Goal: Task Accomplishment & Management: Manage account settings

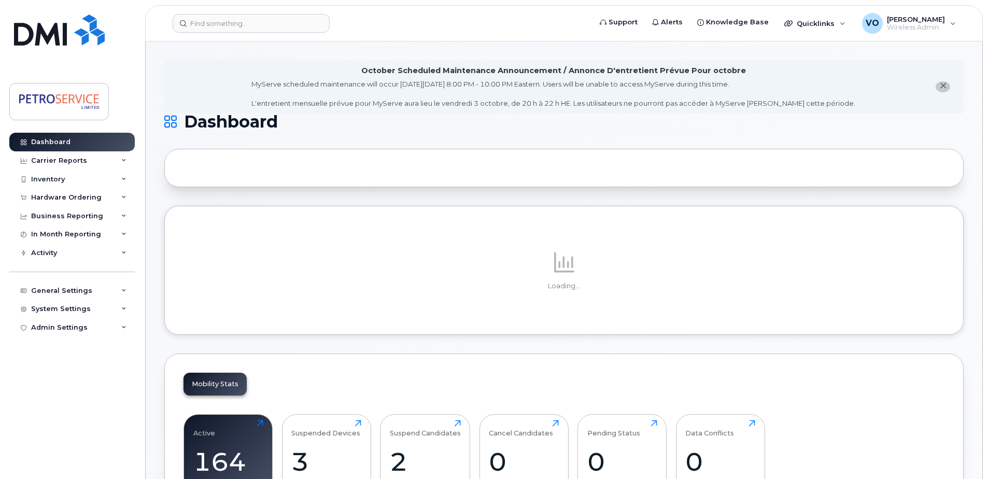
click at [207, 9] on header "Support Alerts Knowledge Base Quicklinks Suspend / Cancel Device Change SIM Car…" at bounding box center [564, 23] width 838 height 36
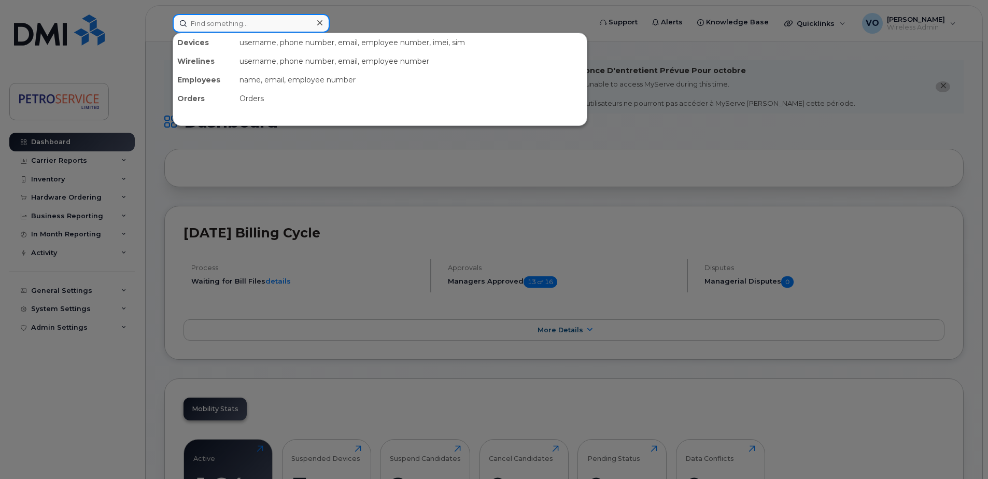
click at [204, 24] on input at bounding box center [251, 23] width 157 height 19
paste input "[PHONE_NUMBER]"
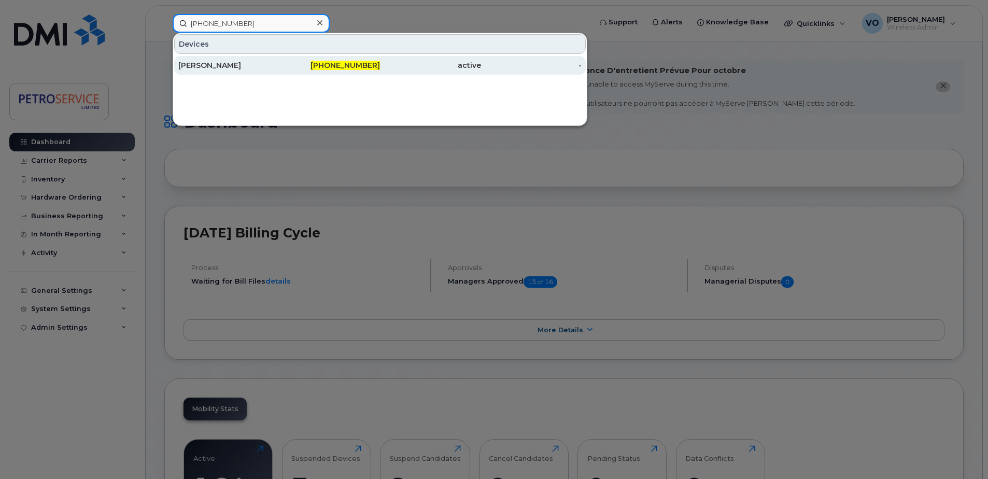
type input "[PHONE_NUMBER]"
click at [258, 64] on div "[PERSON_NAME]" at bounding box center [228, 65] width 101 height 10
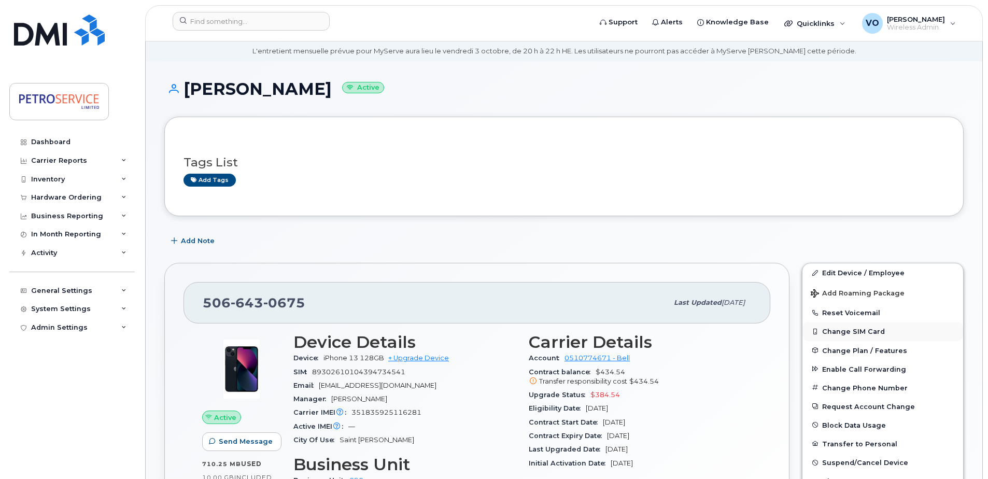
scroll to position [52, 0]
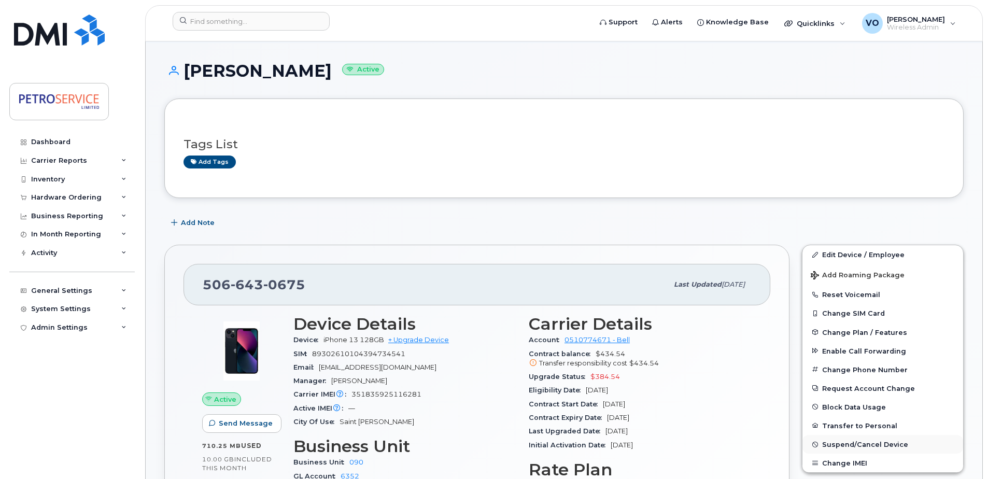
click at [851, 444] on span "Suspend/Cancel Device" at bounding box center [865, 445] width 86 height 8
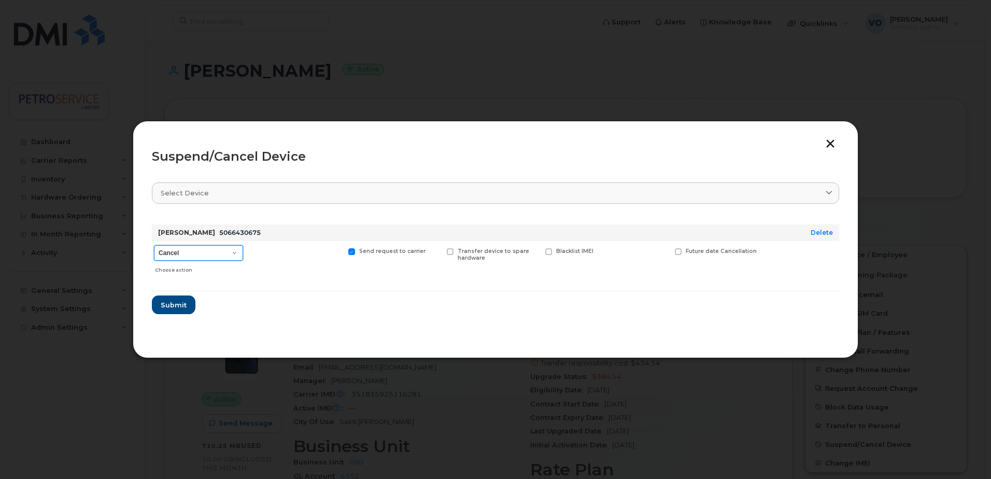
click at [211, 258] on select "Cancel Suspend - Extend Suspension Suspend - Reduced Rate Suspend - Full Rate S…" at bounding box center [198, 253] width 89 height 16
select select "[object Object]"
click at [154, 245] on select "Cancel Suspend - Extend Suspension Suspend - Reduced Rate Suspend - Full Rate S…" at bounding box center [198, 253] width 89 height 16
click at [175, 308] on span "Submit" at bounding box center [173, 305] width 26 height 10
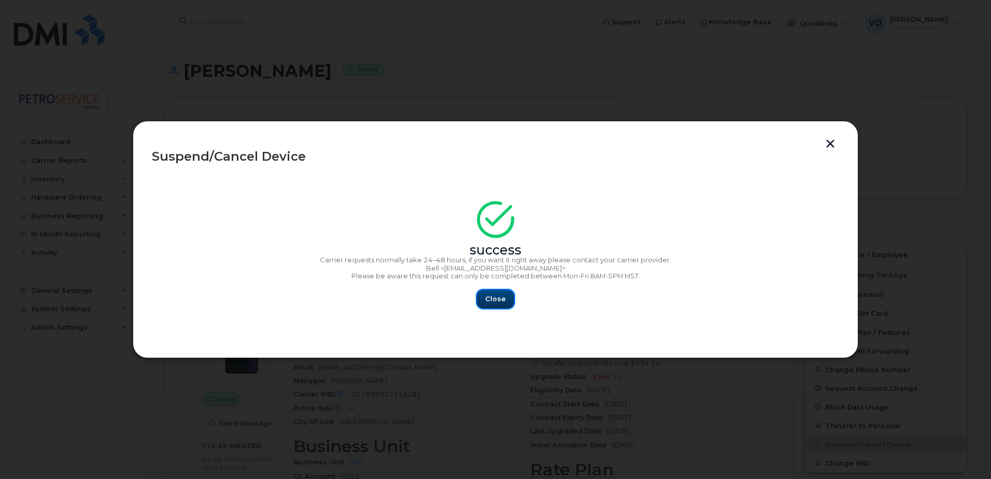
click at [483, 301] on button "Close" at bounding box center [495, 299] width 37 height 19
